Goal: Information Seeking & Learning: Stay updated

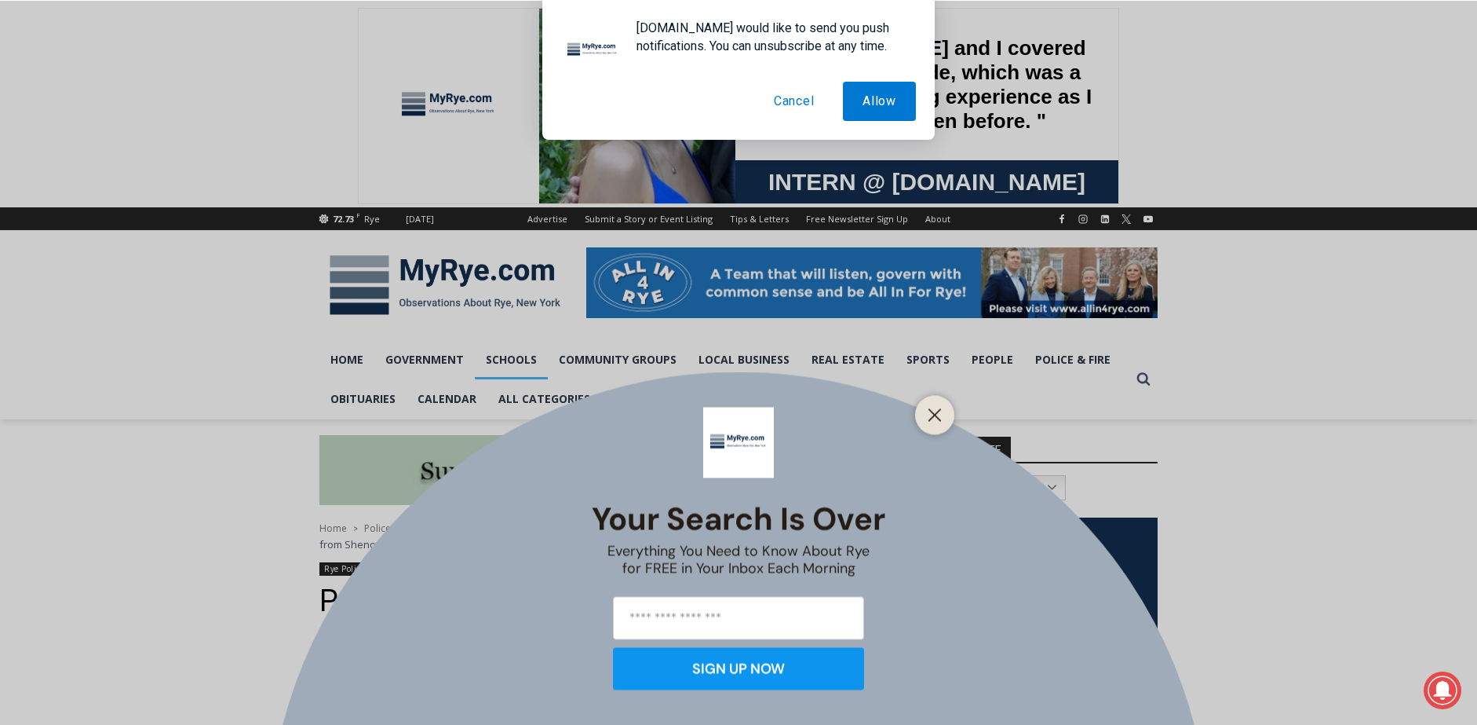
scroll to position [486, 0]
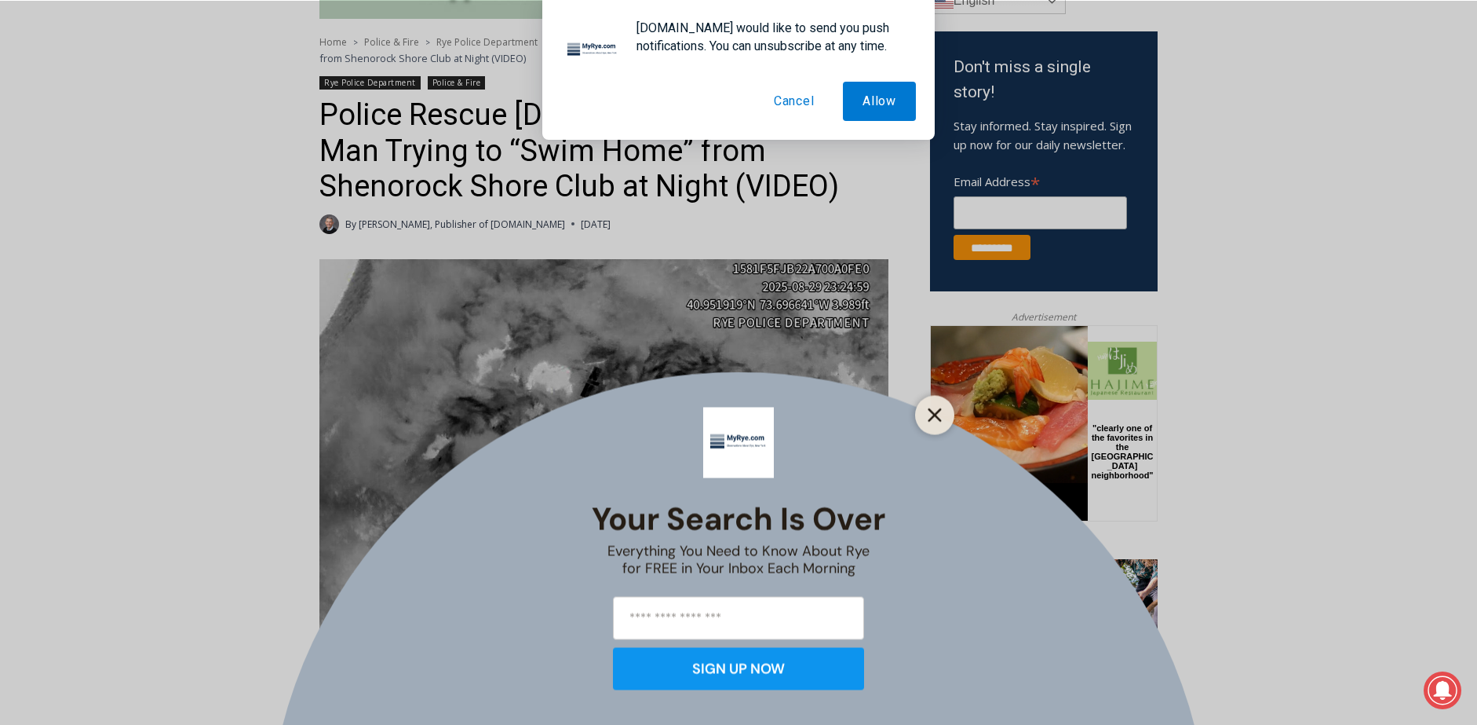
drag, startPoint x: 939, startPoint y: 409, endPoint x: 9, endPoint y: 68, distance: 990.9
click at [939, 409] on icon "Close" at bounding box center [935, 414] width 14 height 14
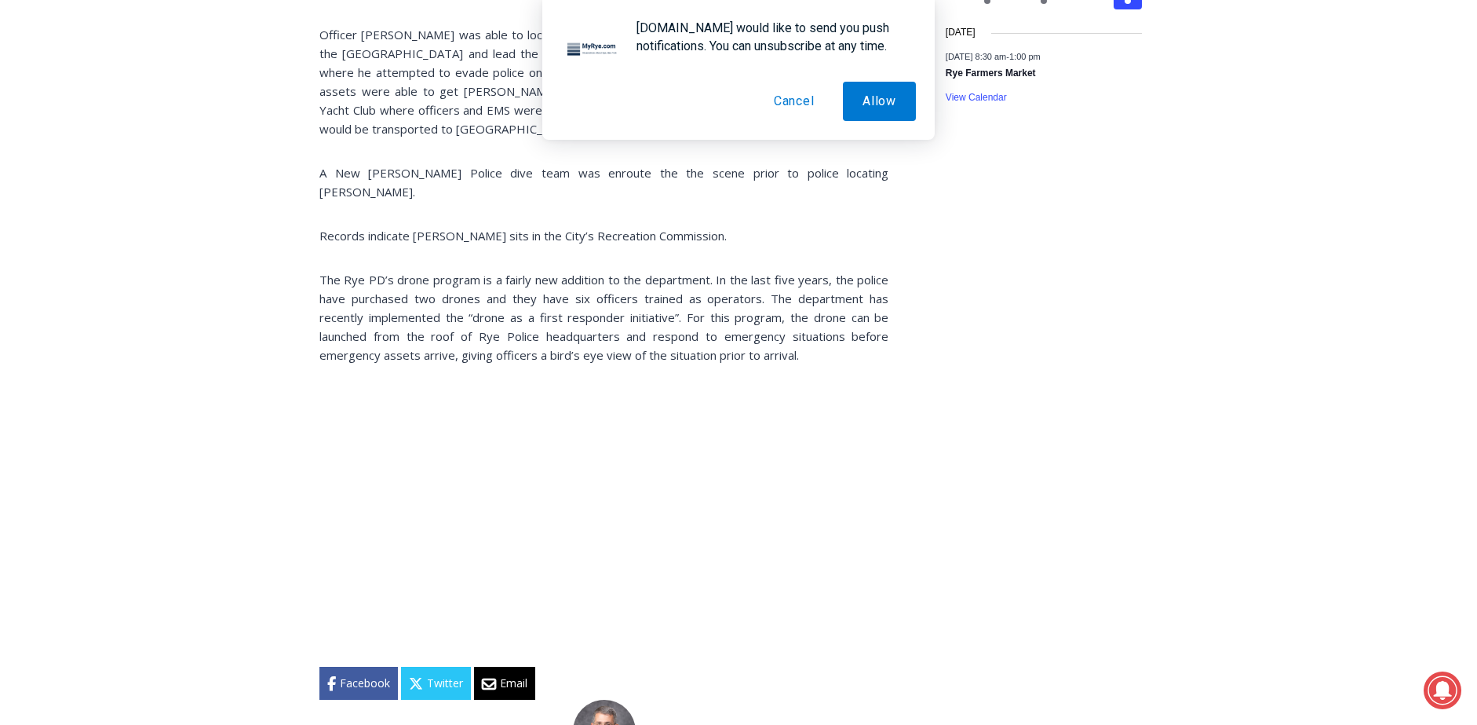
scroll to position [2051, 0]
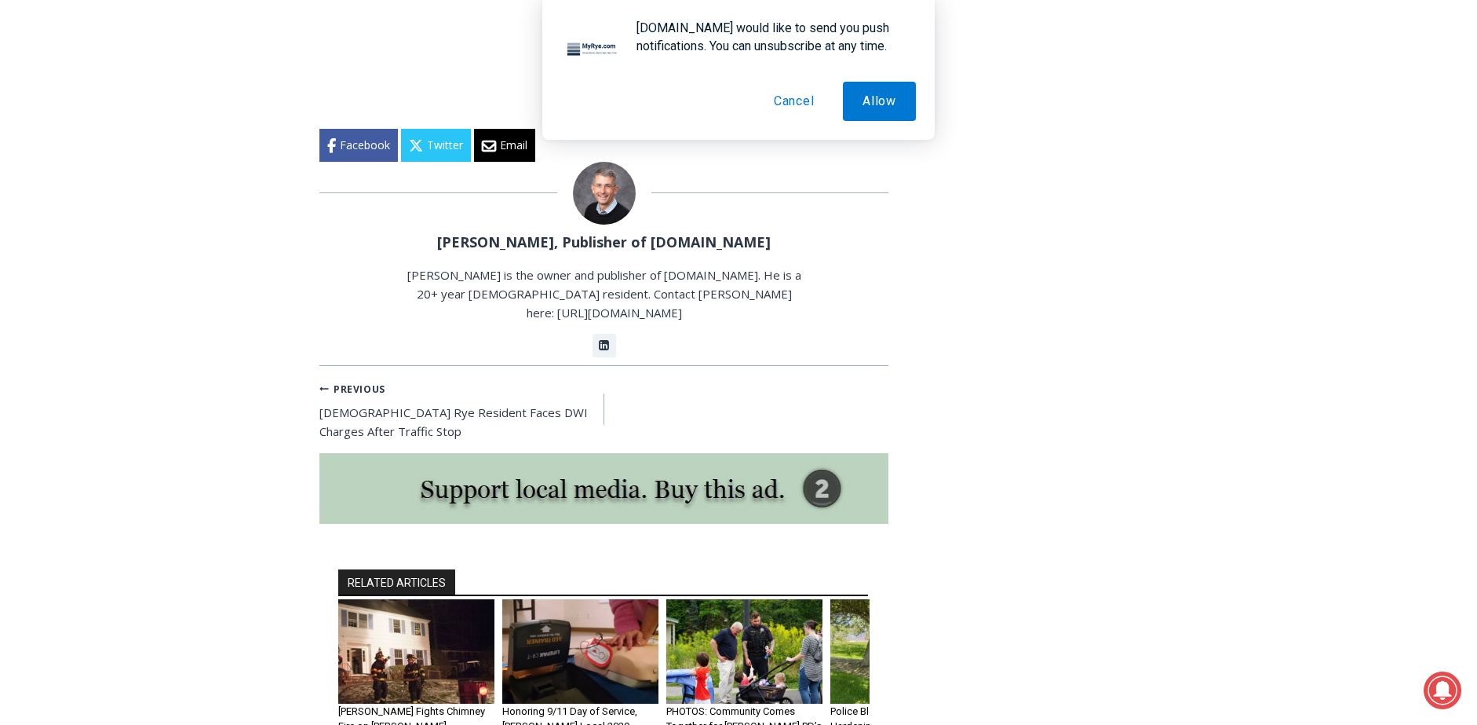
scroll to position [2503, 0]
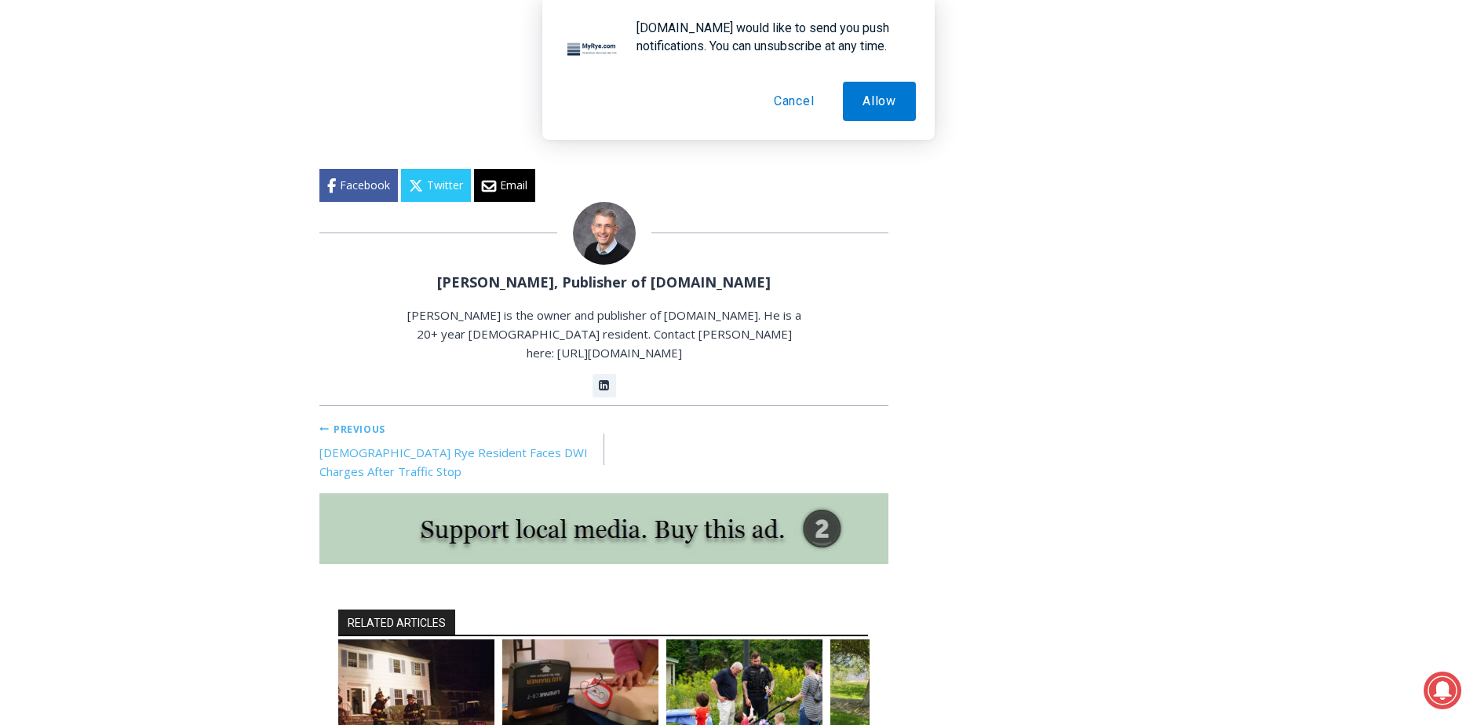
click at [403, 418] on link "Previous Previous [DEMOGRAPHIC_DATA] Rye Resident Faces DWI Charges After Traff…" at bounding box center [461, 449] width 285 height 63
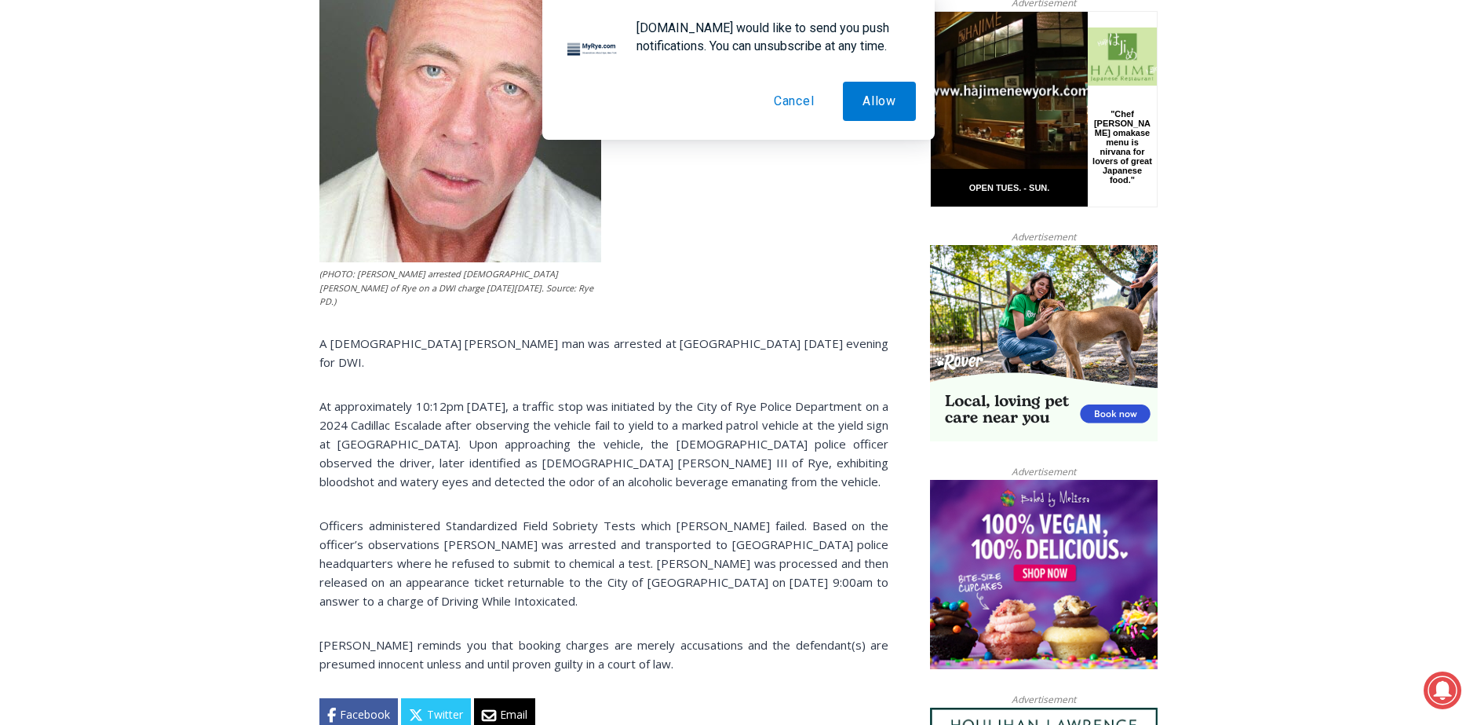
scroll to position [860, 0]
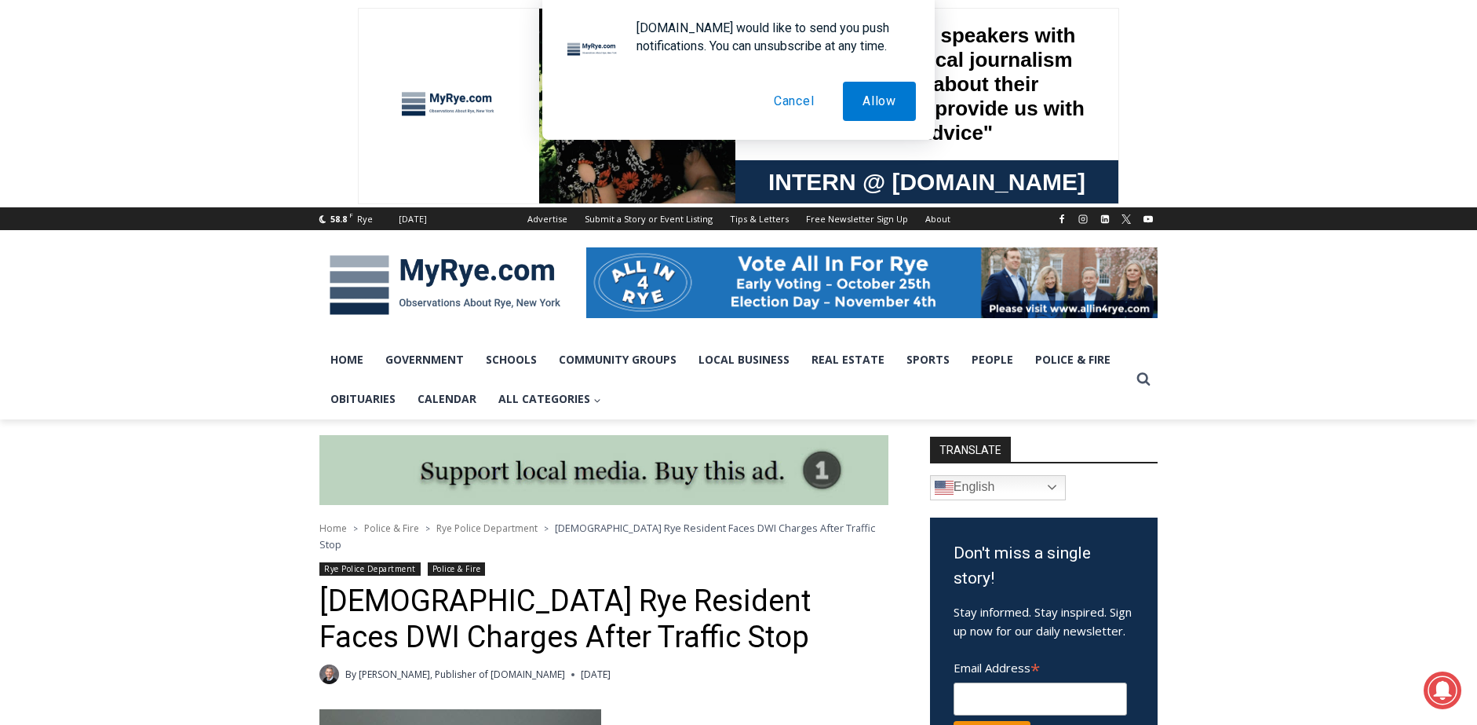
click at [794, 101] on button "Cancel" at bounding box center [794, 101] width 80 height 39
